Goal: Information Seeking & Learning: Learn about a topic

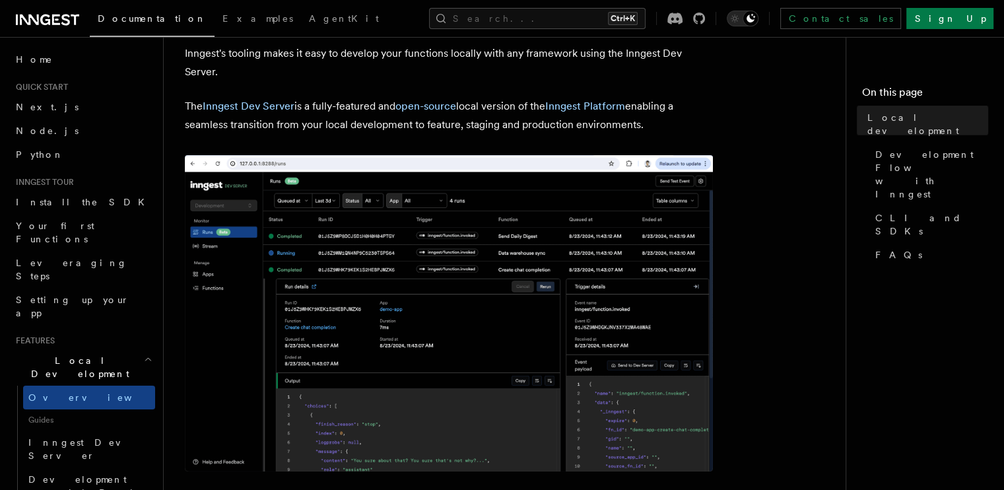
scroll to position [37, 0]
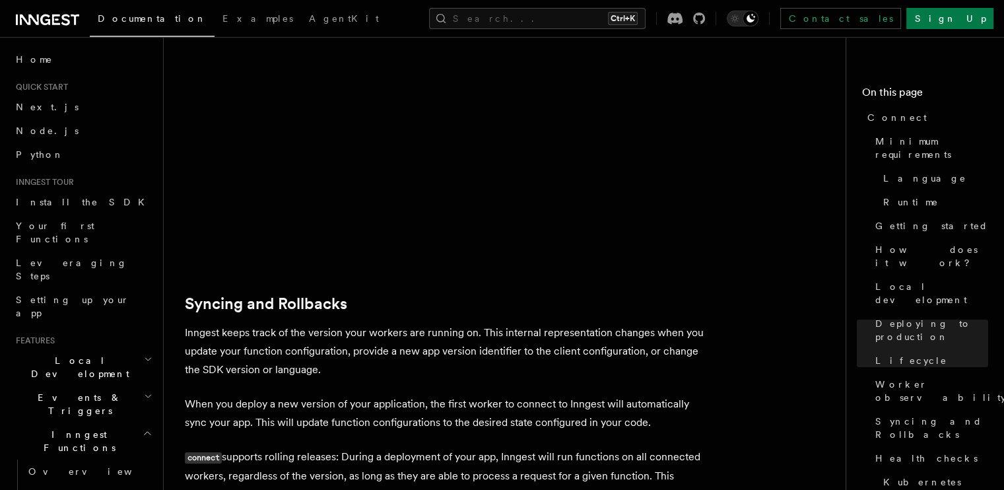
scroll to position [5151, 0]
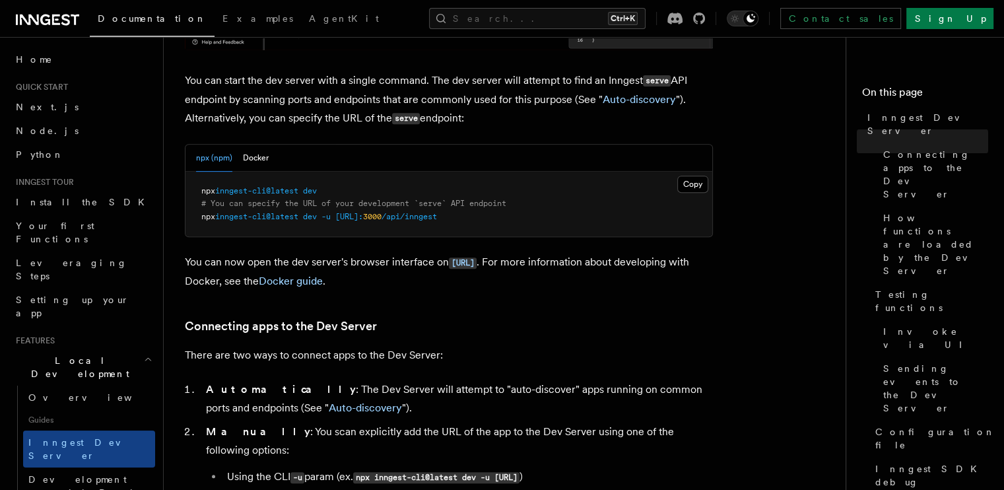
scroll to position [888, 0]
